Goal: Task Accomplishment & Management: Use online tool/utility

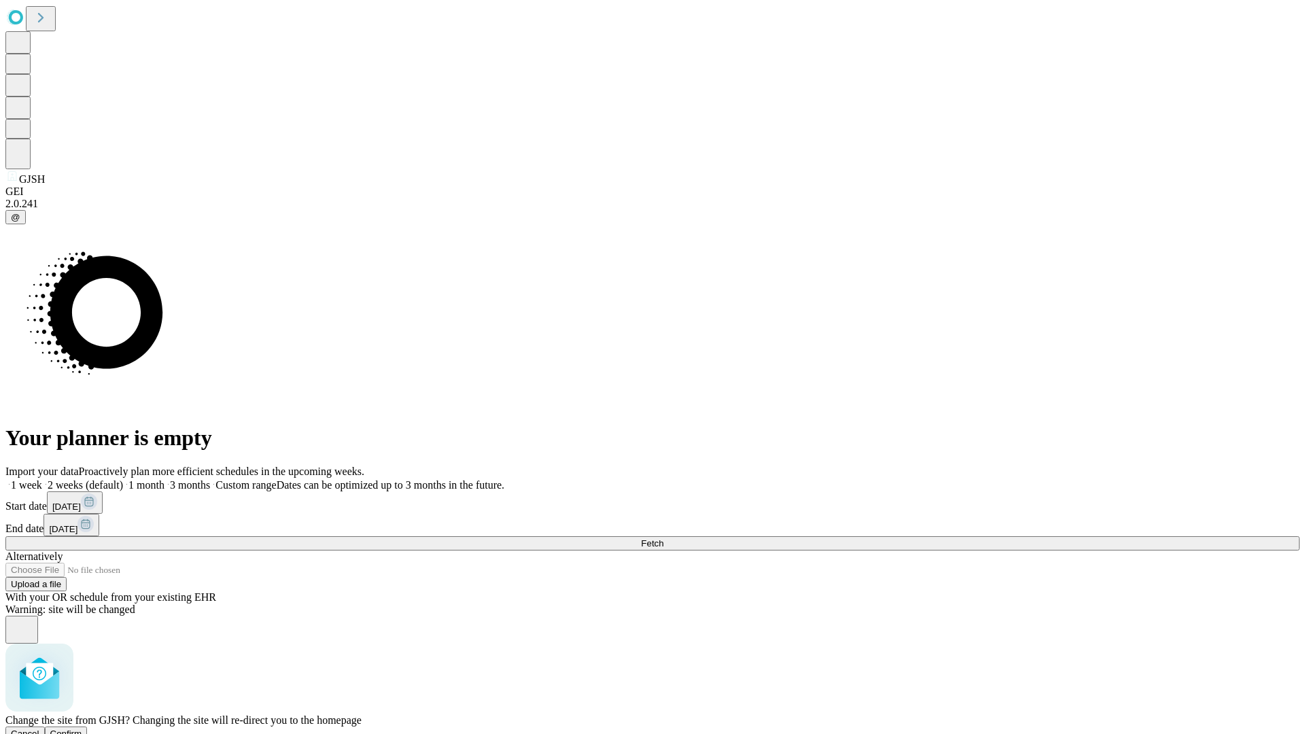
click at [82, 729] on span "Confirm" at bounding box center [66, 734] width 32 height 10
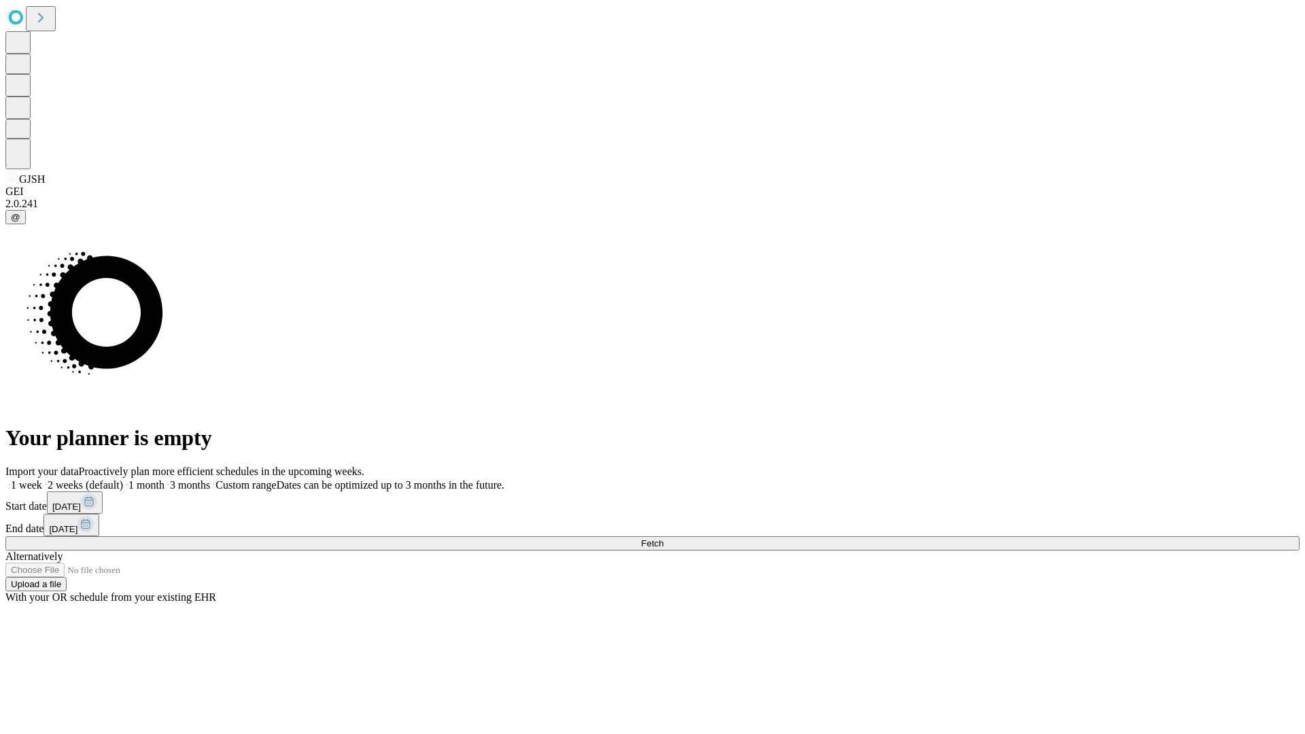
click at [165, 479] on label "1 month" at bounding box center [143, 485] width 41 height 12
click at [664, 538] on span "Fetch" at bounding box center [652, 543] width 22 height 10
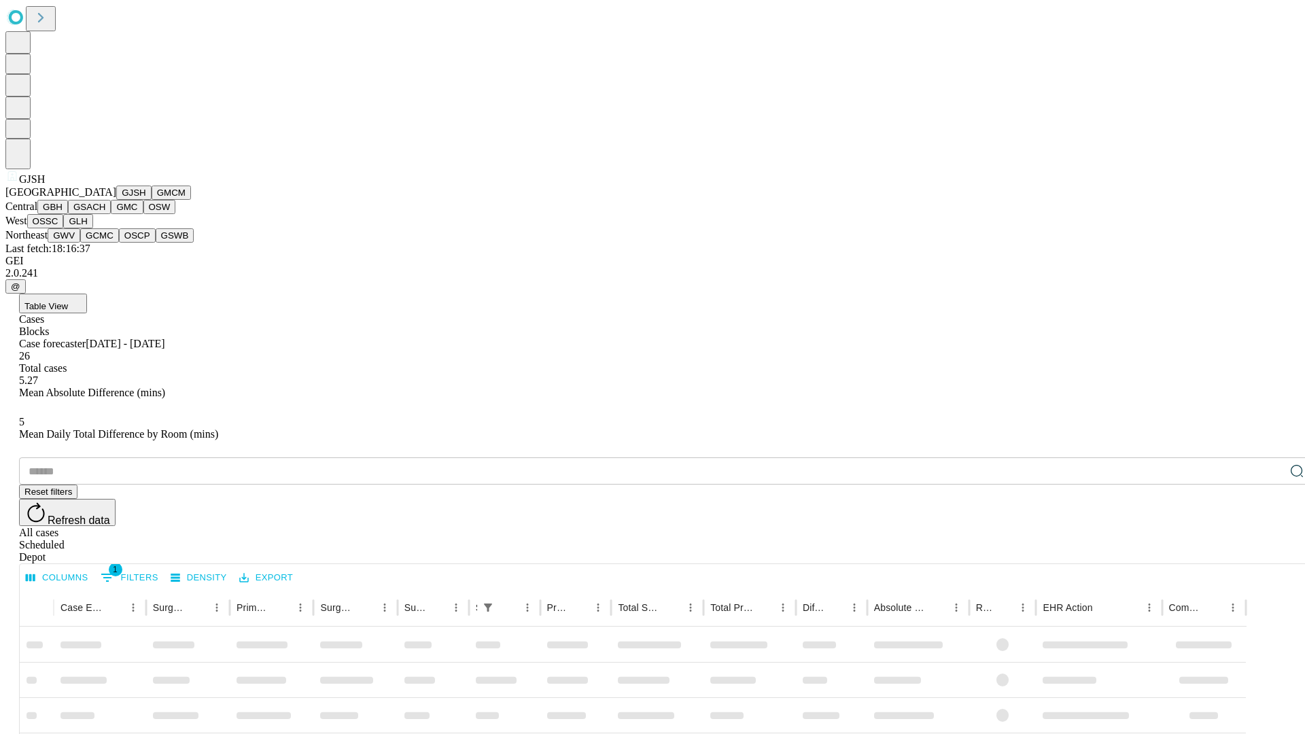
click at [152, 200] on button "GMCM" at bounding box center [171, 193] width 39 height 14
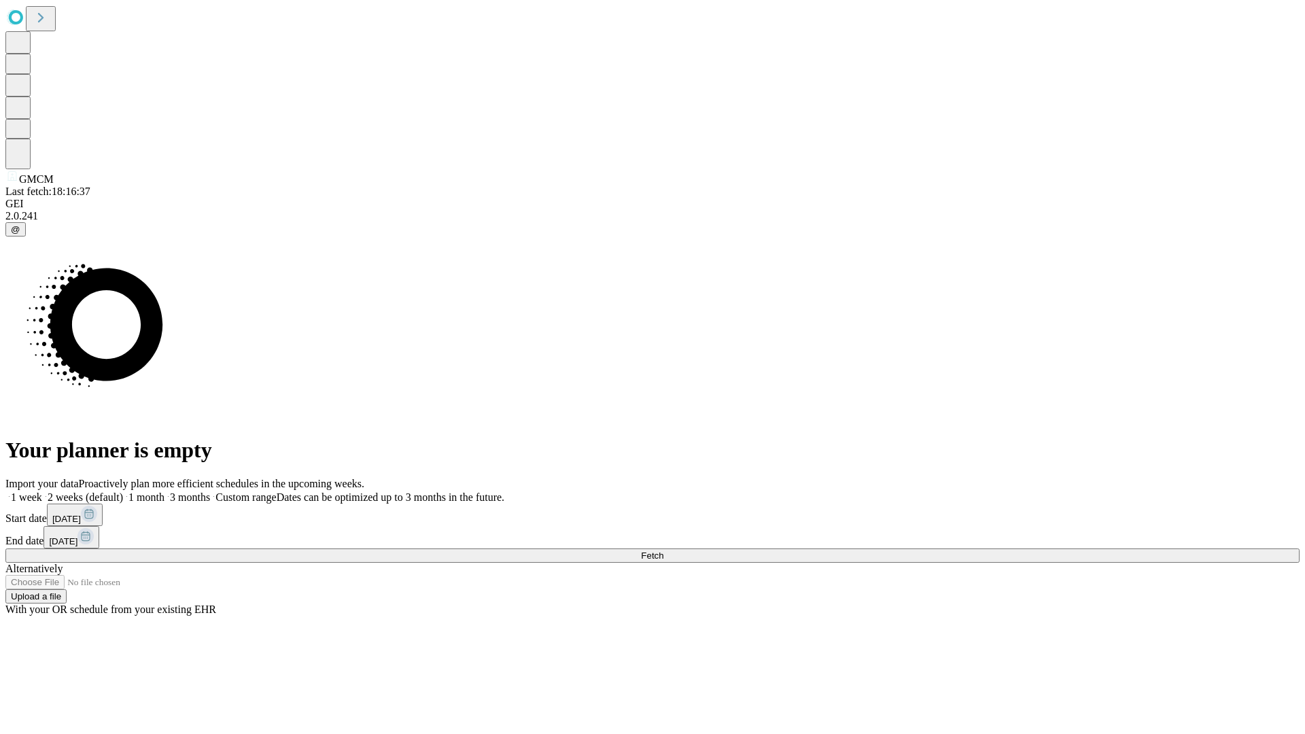
click at [165, 492] on label "1 month" at bounding box center [143, 498] width 41 height 12
click at [664, 551] on span "Fetch" at bounding box center [652, 556] width 22 height 10
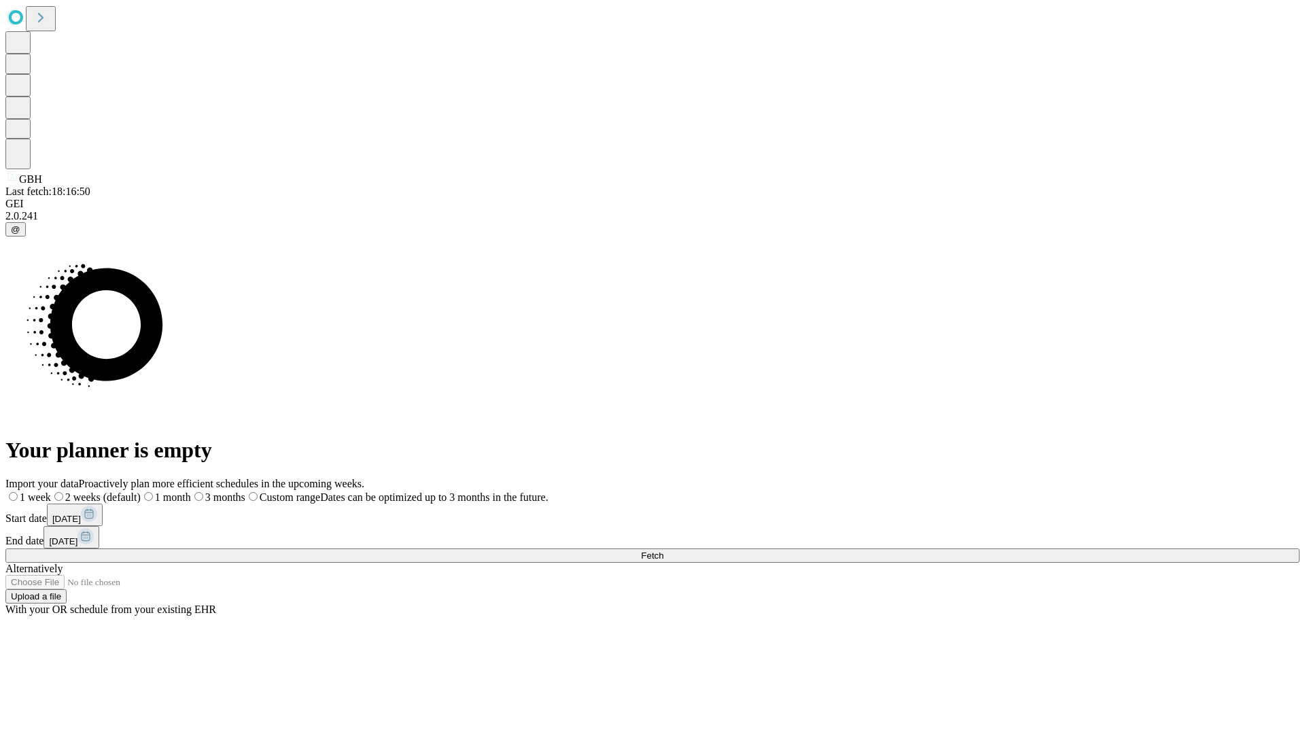
click at [191, 492] on label "1 month" at bounding box center [166, 498] width 50 height 12
click at [664, 551] on span "Fetch" at bounding box center [652, 556] width 22 height 10
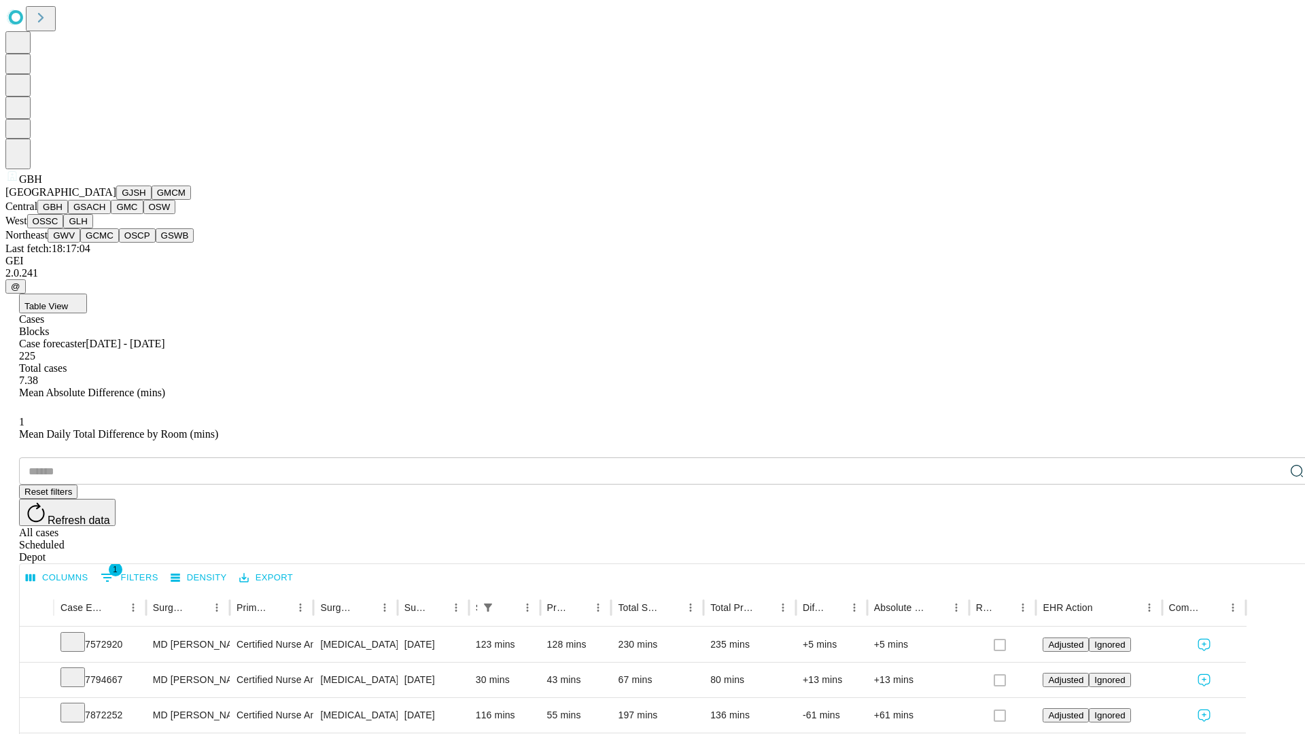
click at [105, 214] on button "GSACH" at bounding box center [89, 207] width 43 height 14
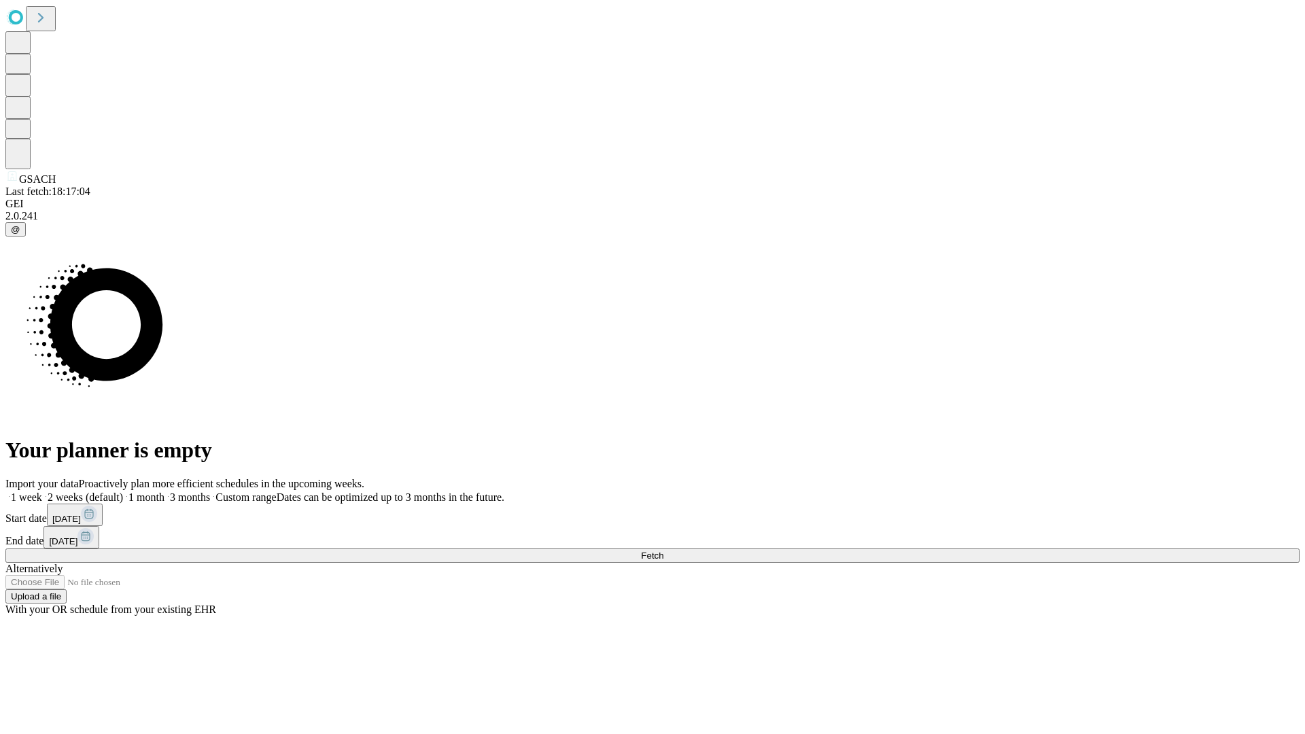
click at [165, 492] on label "1 month" at bounding box center [143, 498] width 41 height 12
click at [664, 551] on span "Fetch" at bounding box center [652, 556] width 22 height 10
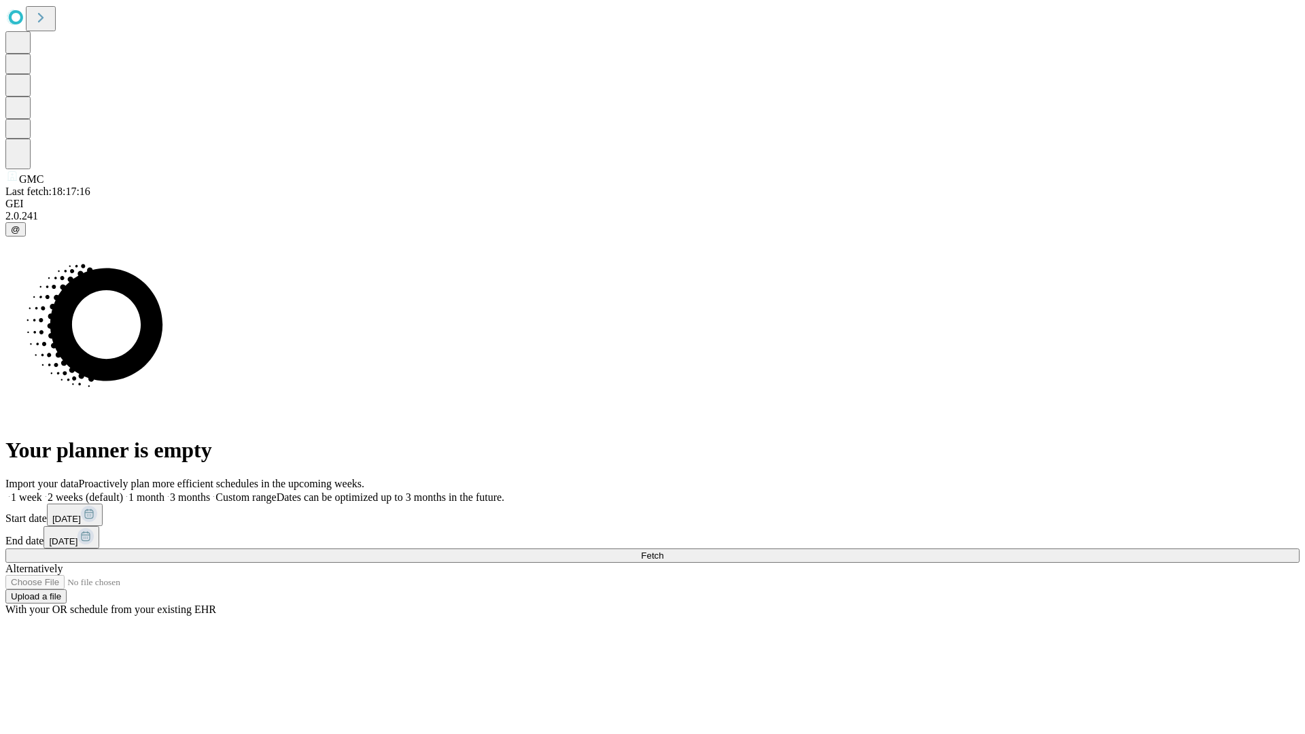
click at [165, 492] on label "1 month" at bounding box center [143, 498] width 41 height 12
click at [664, 551] on span "Fetch" at bounding box center [652, 556] width 22 height 10
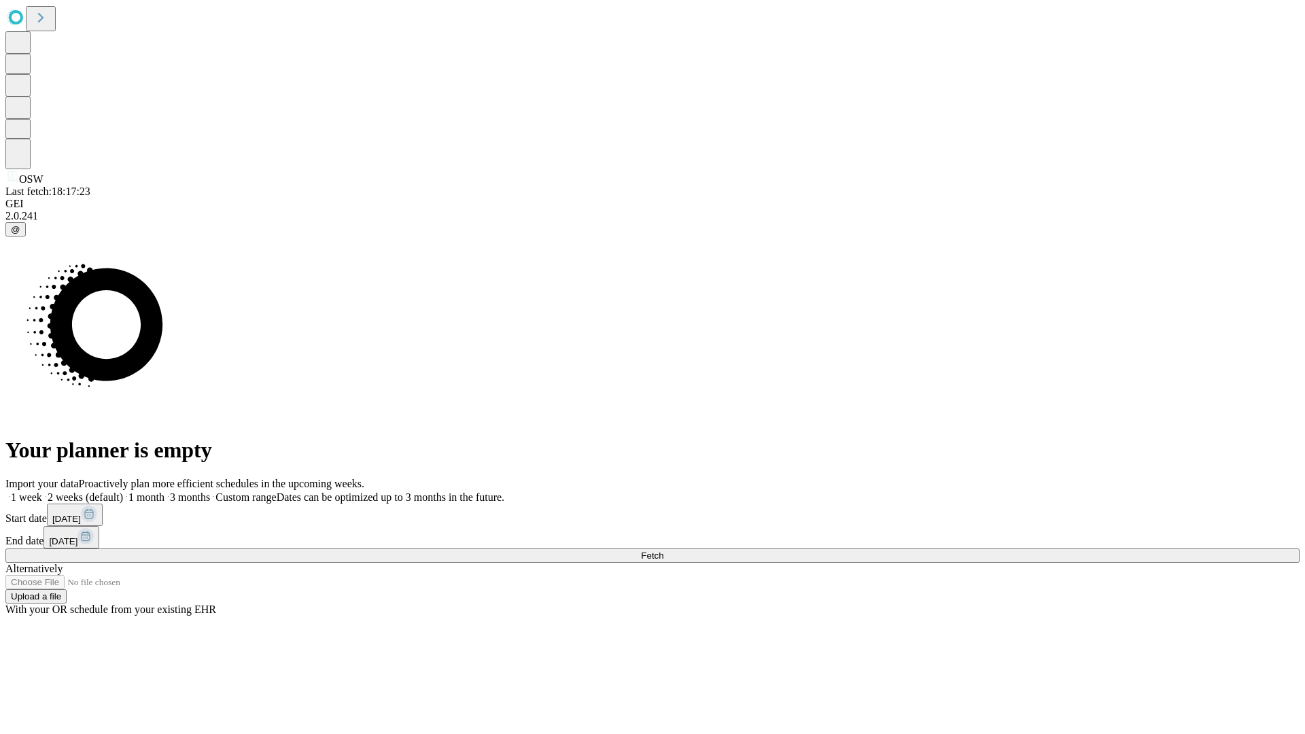
click at [165, 492] on label "1 month" at bounding box center [143, 498] width 41 height 12
click at [664, 551] on span "Fetch" at bounding box center [652, 556] width 22 height 10
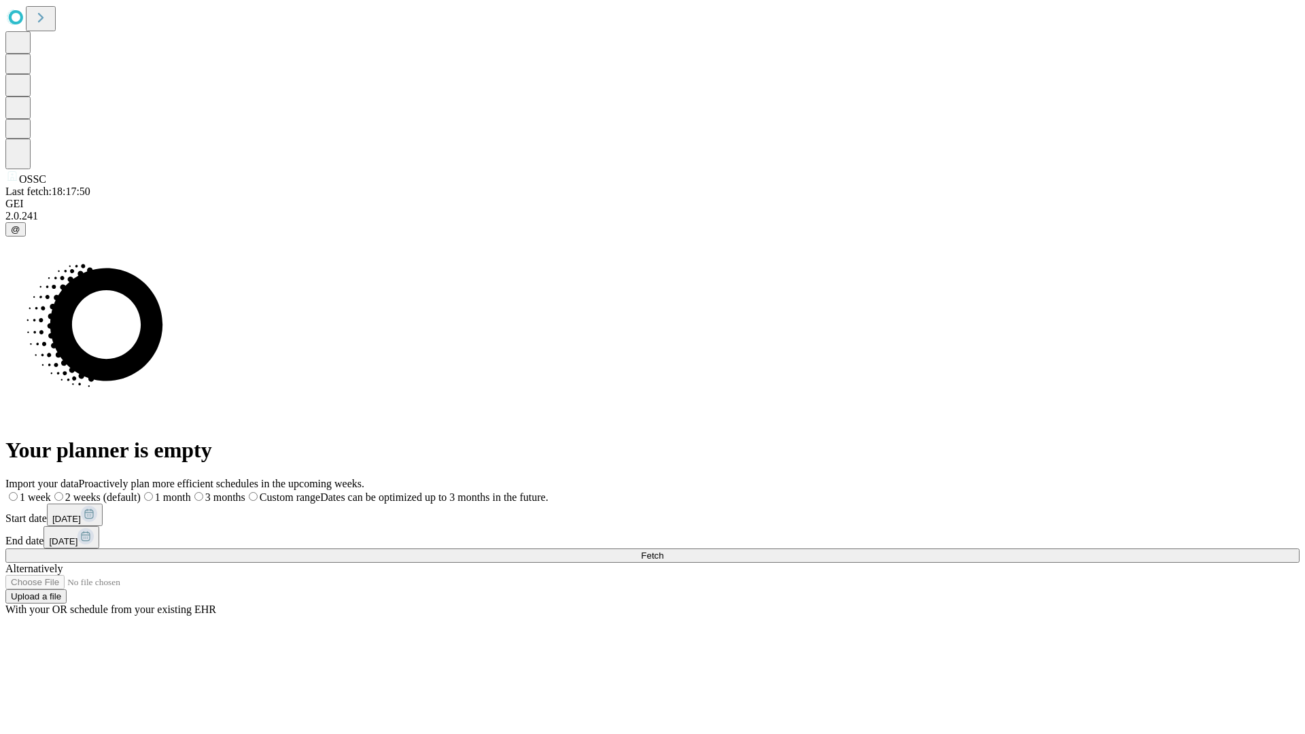
click at [191, 492] on label "1 month" at bounding box center [166, 498] width 50 height 12
click at [664, 551] on span "Fetch" at bounding box center [652, 556] width 22 height 10
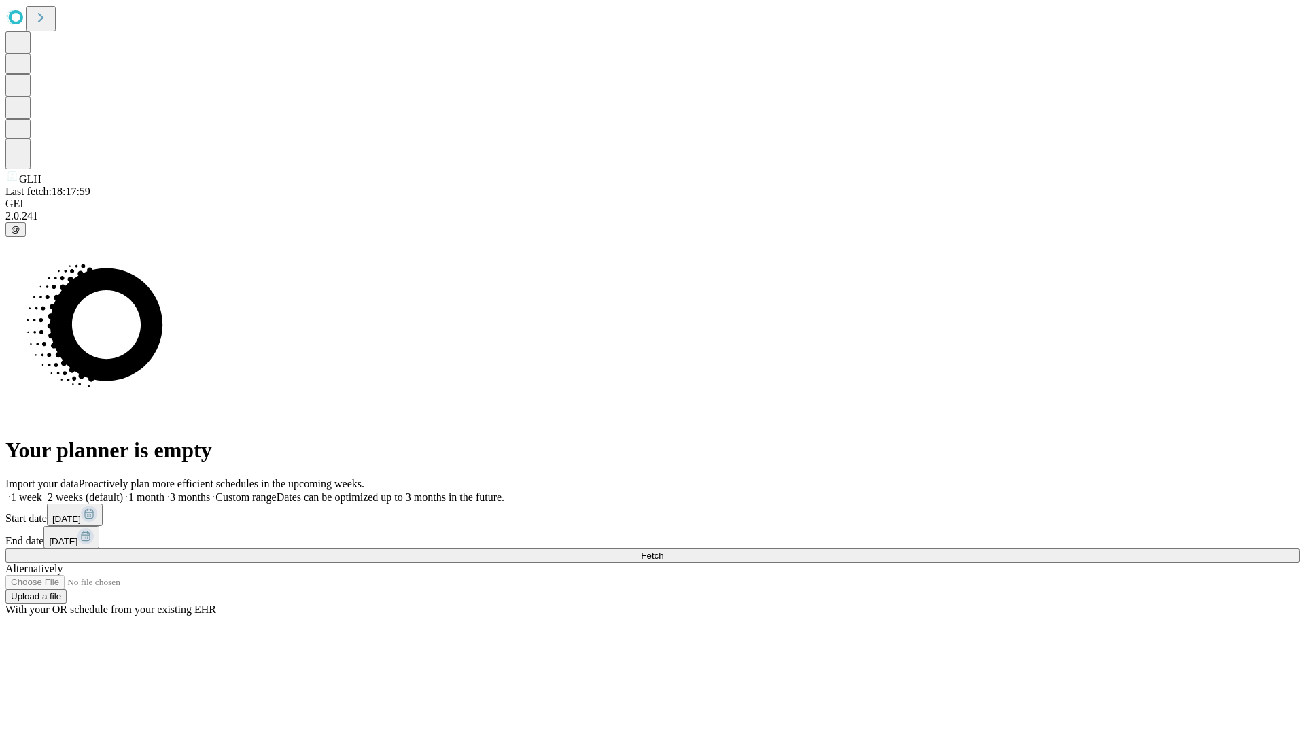
click at [664, 551] on span "Fetch" at bounding box center [652, 556] width 22 height 10
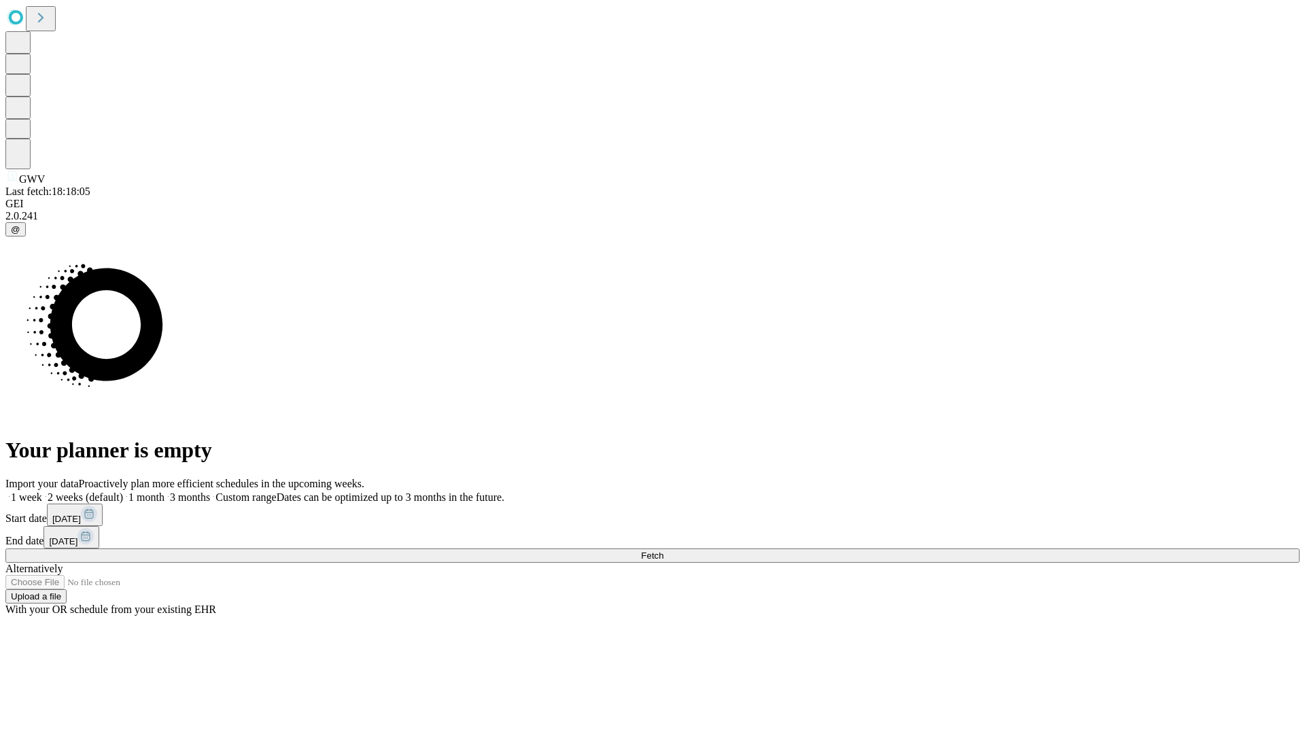
click at [165, 492] on label "1 month" at bounding box center [143, 498] width 41 height 12
click at [664, 551] on span "Fetch" at bounding box center [652, 556] width 22 height 10
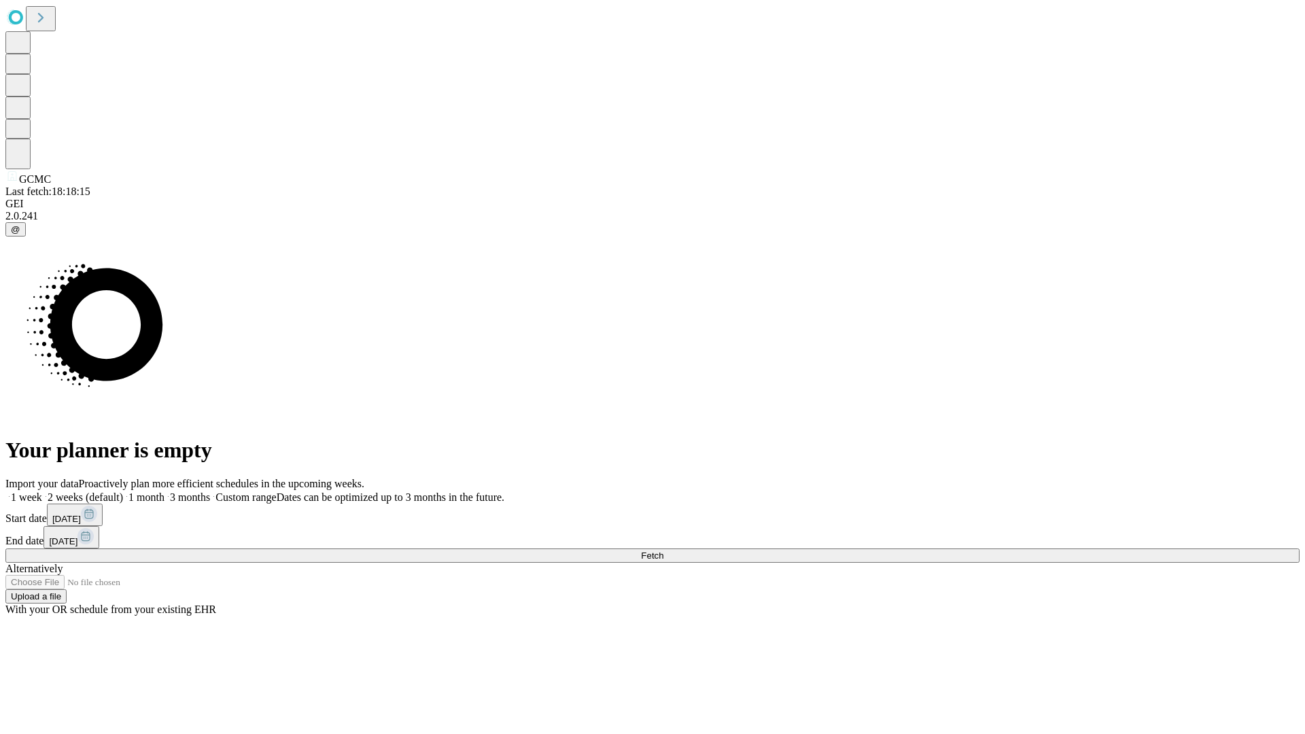
click at [165, 492] on label "1 month" at bounding box center [143, 498] width 41 height 12
click at [664, 551] on span "Fetch" at bounding box center [652, 556] width 22 height 10
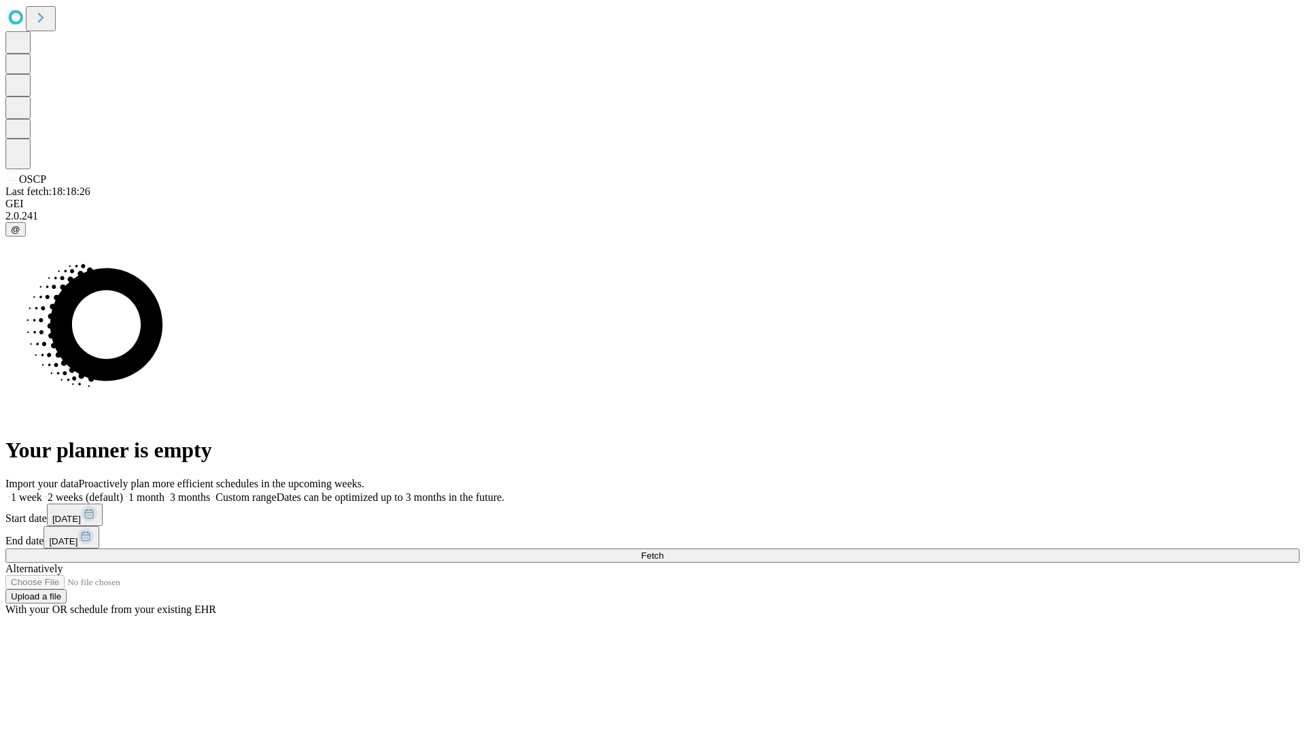
click at [664, 551] on span "Fetch" at bounding box center [652, 556] width 22 height 10
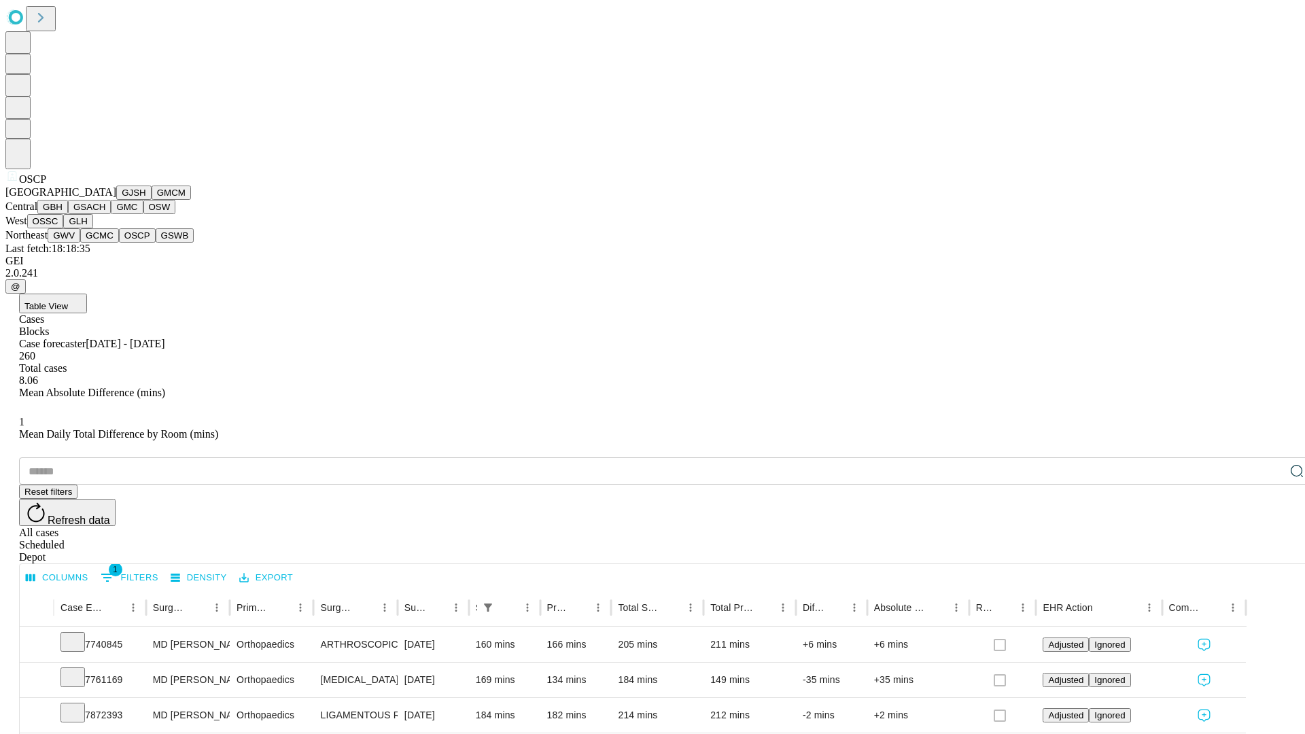
click at [156, 243] on button "GSWB" at bounding box center [175, 235] width 39 height 14
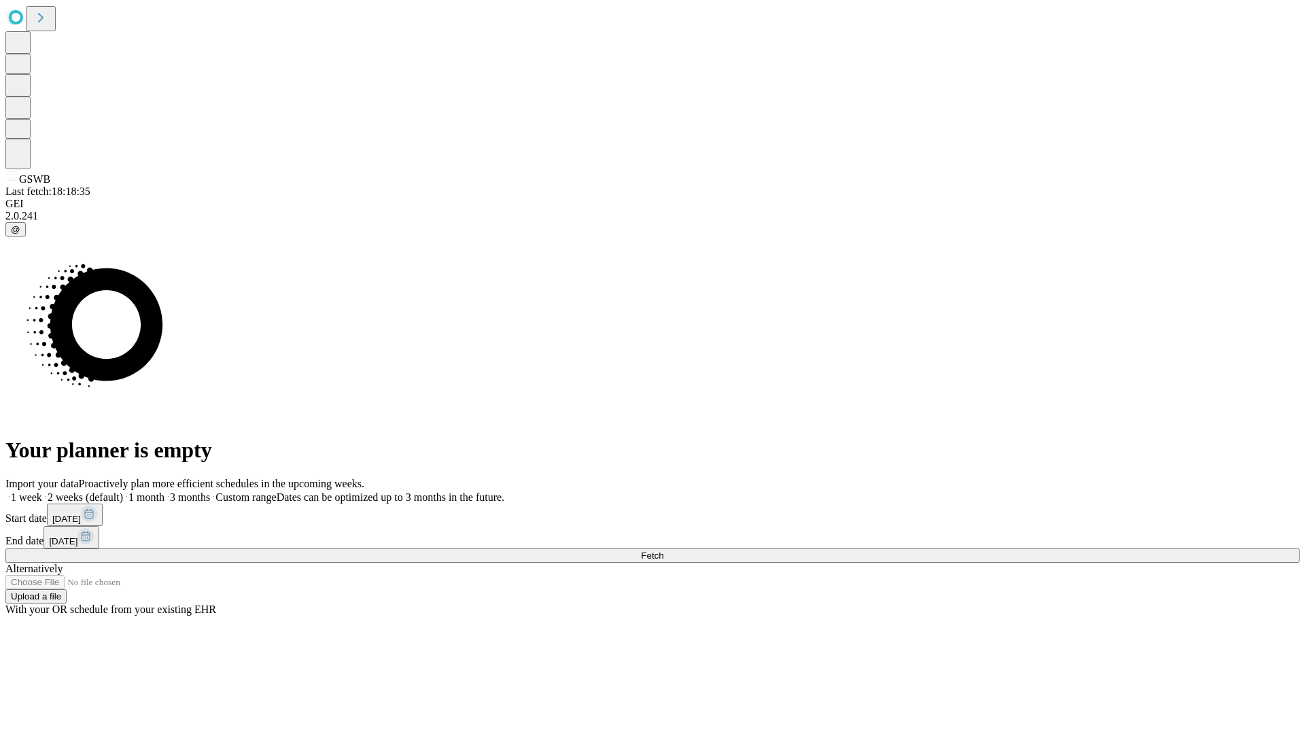
click at [165, 492] on label "1 month" at bounding box center [143, 498] width 41 height 12
click at [664, 551] on span "Fetch" at bounding box center [652, 556] width 22 height 10
